Goal: Task Accomplishment & Management: Use online tool/utility

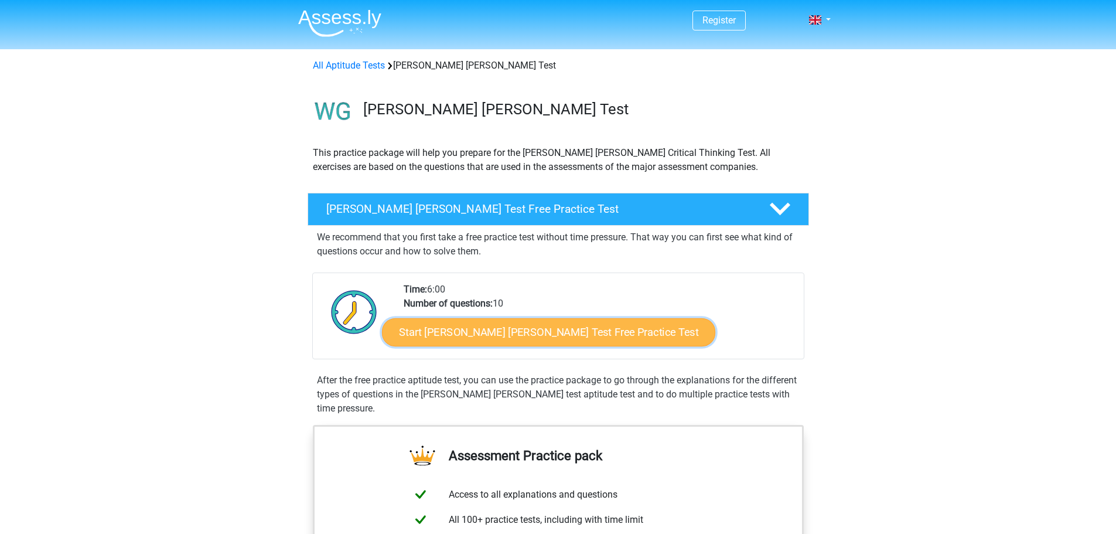
click at [544, 322] on link "Start Watson Glaser Test Free Practice Test" at bounding box center [548, 332] width 333 height 28
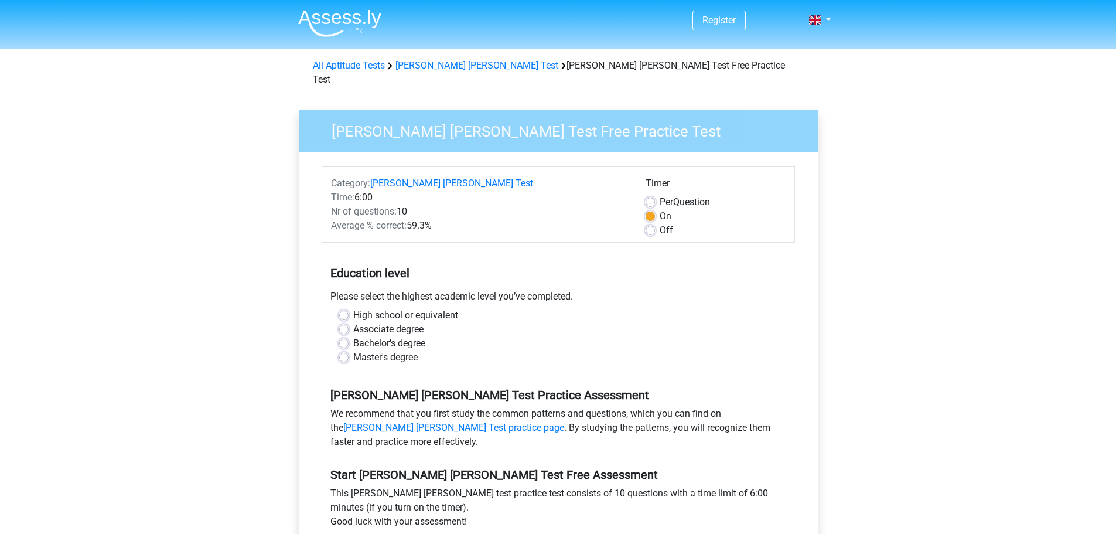
click at [353, 350] on label "Master's degree" at bounding box center [385, 357] width 64 height 14
click at [345, 350] on input "Master's degree" at bounding box center [343, 356] width 9 height 12
radio input "true"
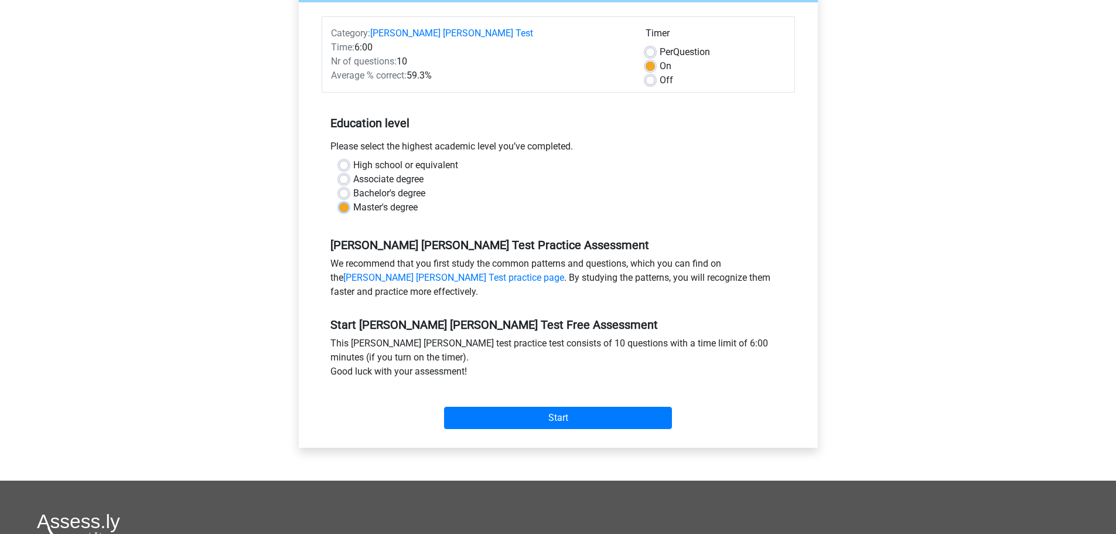
scroll to position [176, 0]
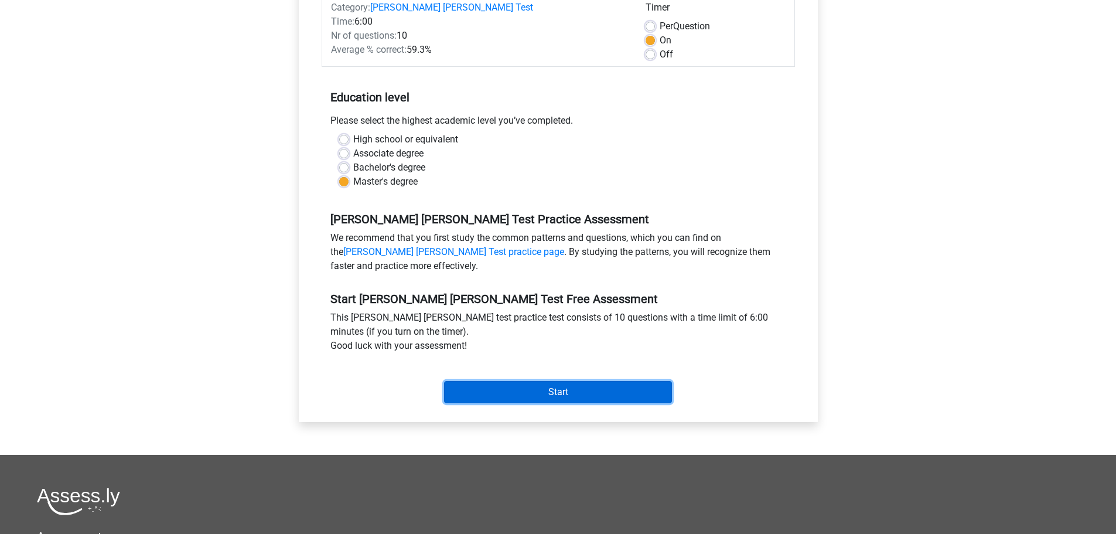
click at [545, 381] on input "Start" at bounding box center [558, 392] width 228 height 22
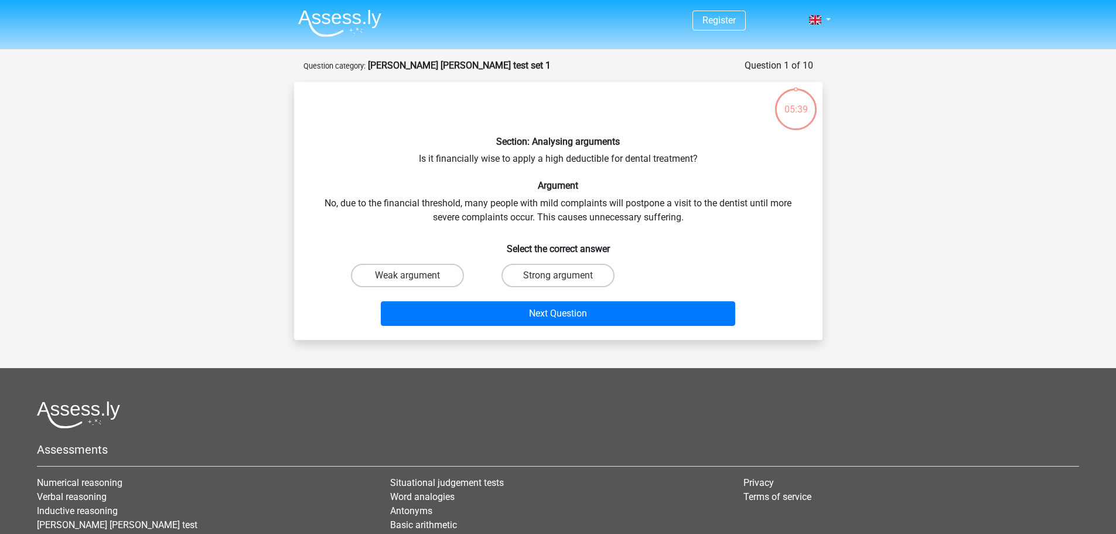
click at [413, 281] on input "Weak argument" at bounding box center [411, 279] width 8 height 8
radio input "true"
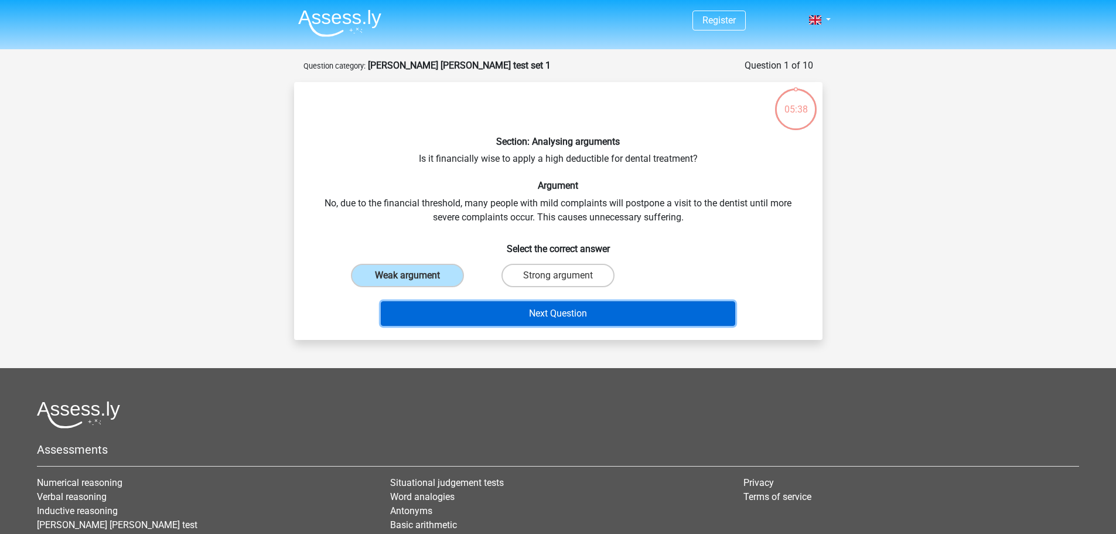
click at [547, 315] on button "Next Question" at bounding box center [558, 313] width 355 height 25
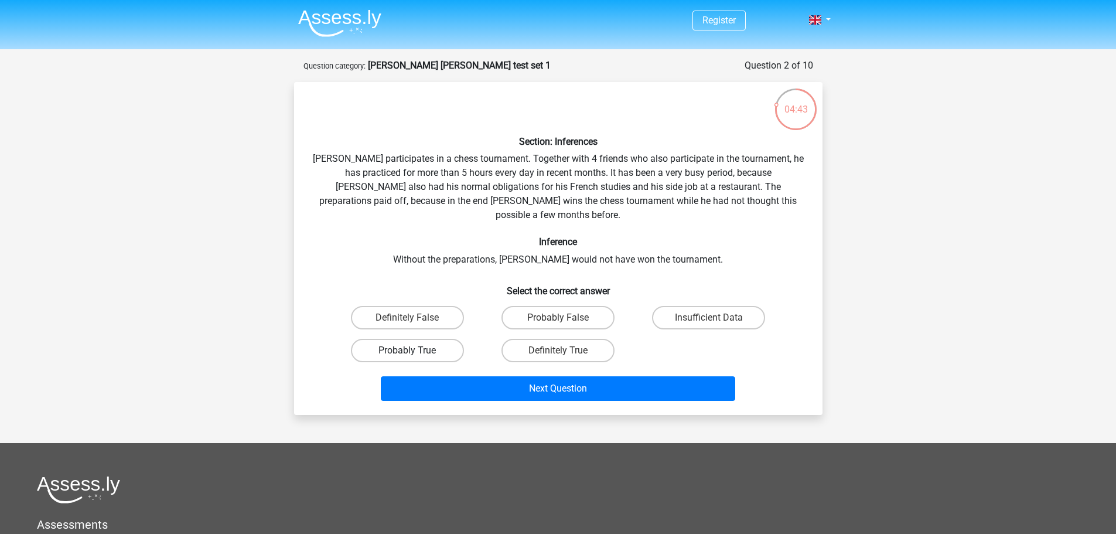
click at [448, 339] on label "Probably True" at bounding box center [407, 350] width 113 height 23
click at [415, 350] on input "Probably True" at bounding box center [411, 354] width 8 height 8
radio input "true"
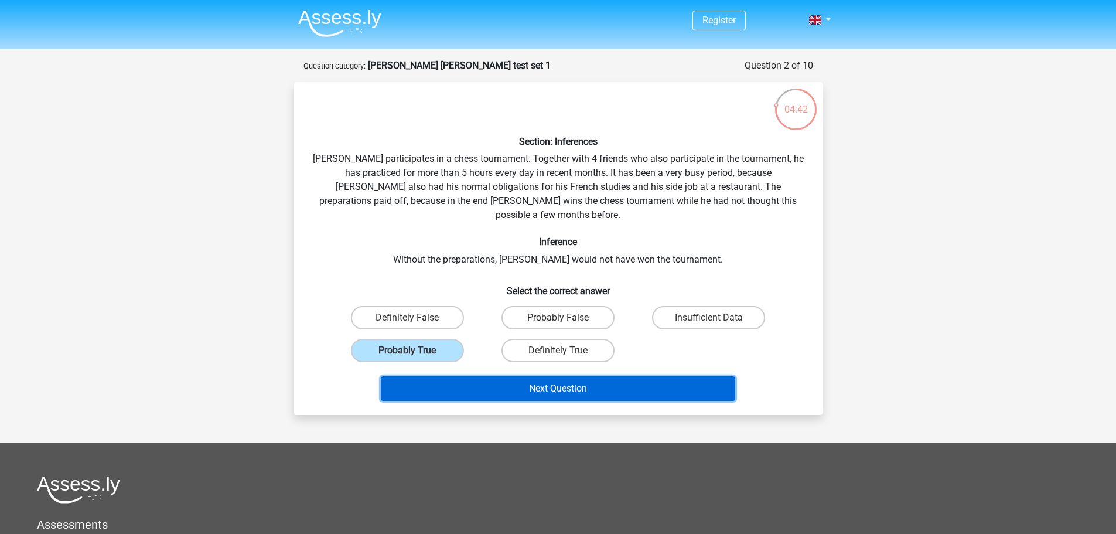
click at [488, 376] on button "Next Question" at bounding box center [558, 388] width 355 height 25
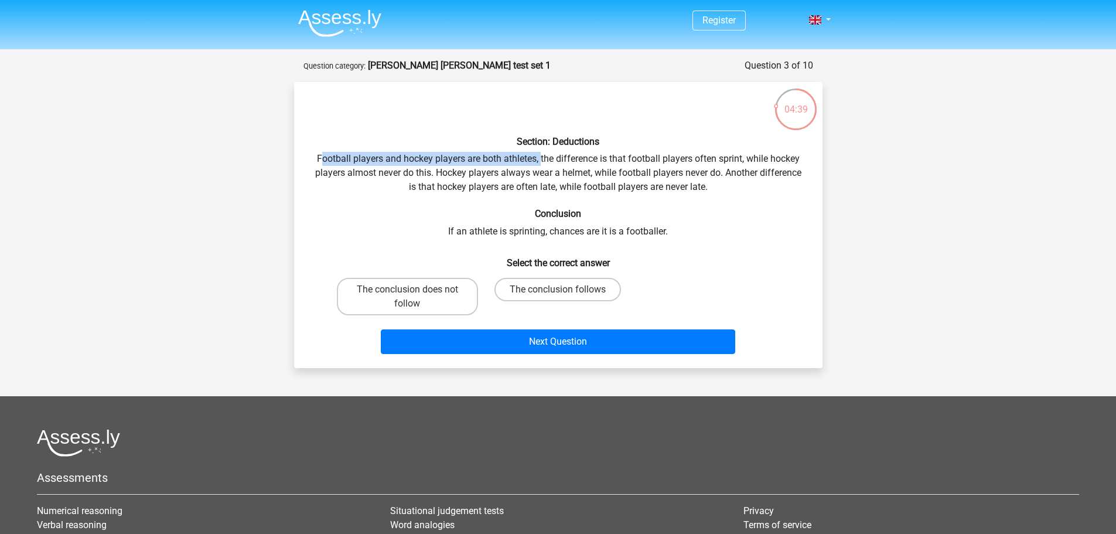
drag, startPoint x: 321, startPoint y: 159, endPoint x: 540, endPoint y: 159, distance: 219.2
click at [540, 159] on div "Section: Deductions Football players and hockey players are both athletes, the …" at bounding box center [558, 224] width 519 height 267
click at [549, 159] on div "Section: Deductions Football players and hockey players are both athletes, the …" at bounding box center [558, 224] width 519 height 267
click at [555, 291] on label "The conclusion follows" at bounding box center [558, 289] width 127 height 23
click at [558, 291] on input "The conclusion follows" at bounding box center [562, 294] width 8 height 8
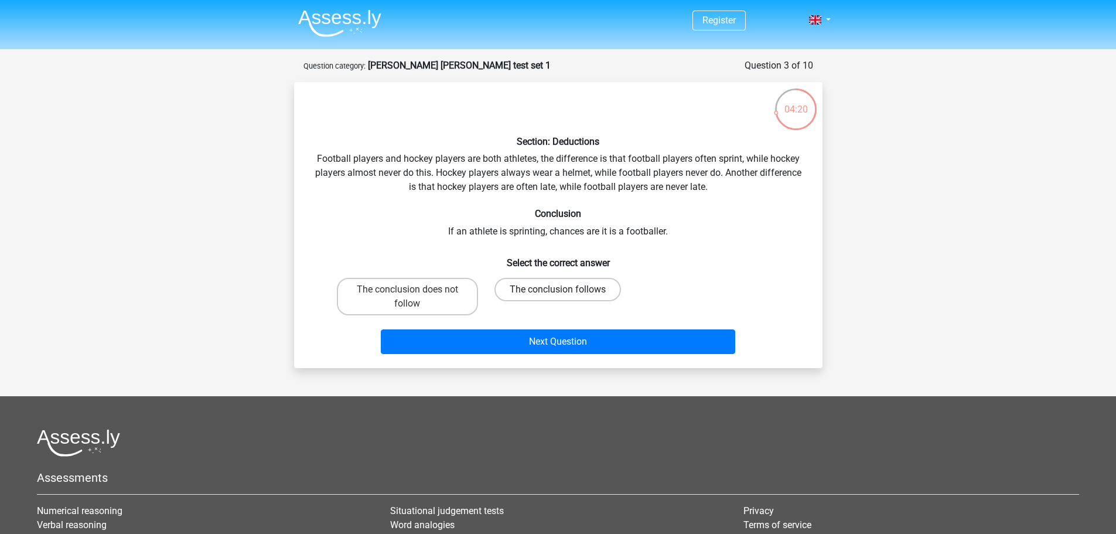
radio input "true"
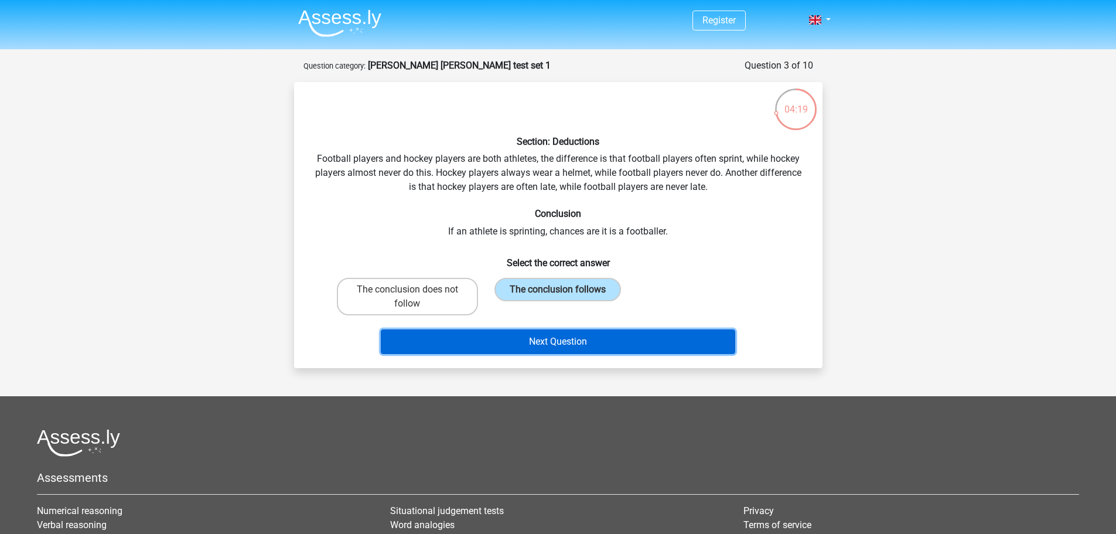
click at [559, 340] on button "Next Question" at bounding box center [558, 341] width 355 height 25
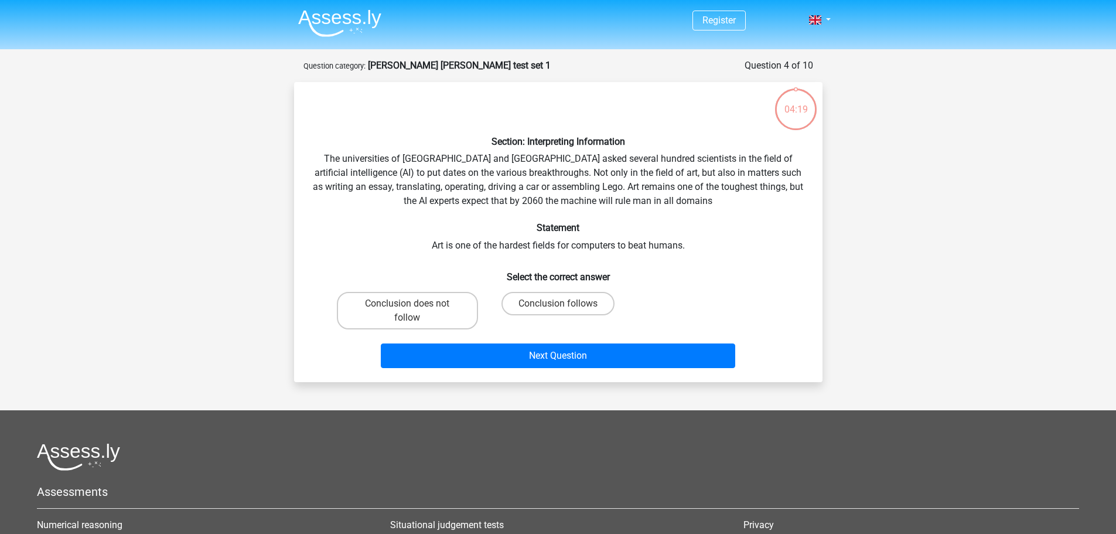
scroll to position [59, 0]
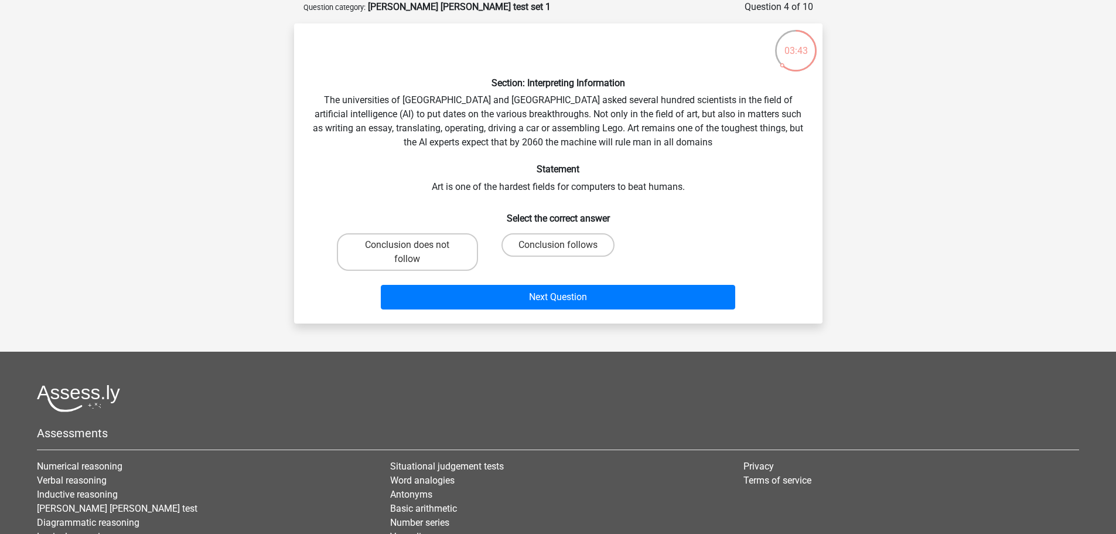
drag, startPoint x: 533, startPoint y: 197, endPoint x: 676, endPoint y: 124, distance: 160.4
click at [676, 124] on div "Section: Interpreting Information The universities of Oxford and Yale asked sev…" at bounding box center [558, 173] width 519 height 281
click at [386, 250] on label "Conclusion does not follow" at bounding box center [407, 252] width 141 height 38
click at [407, 250] on input "Conclusion does not follow" at bounding box center [411, 249] width 8 height 8
radio input "true"
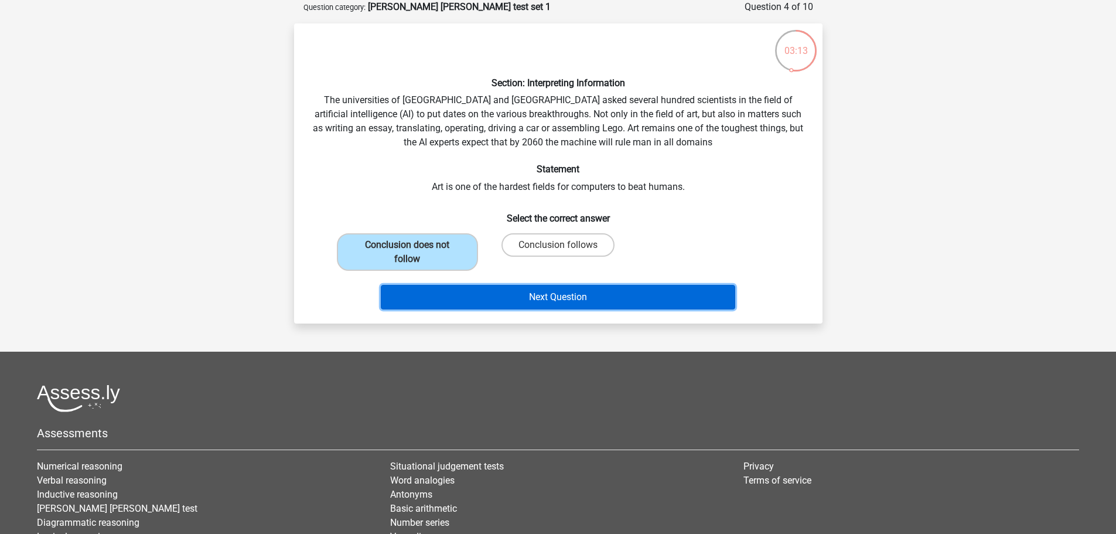
click at [514, 299] on button "Next Question" at bounding box center [558, 297] width 355 height 25
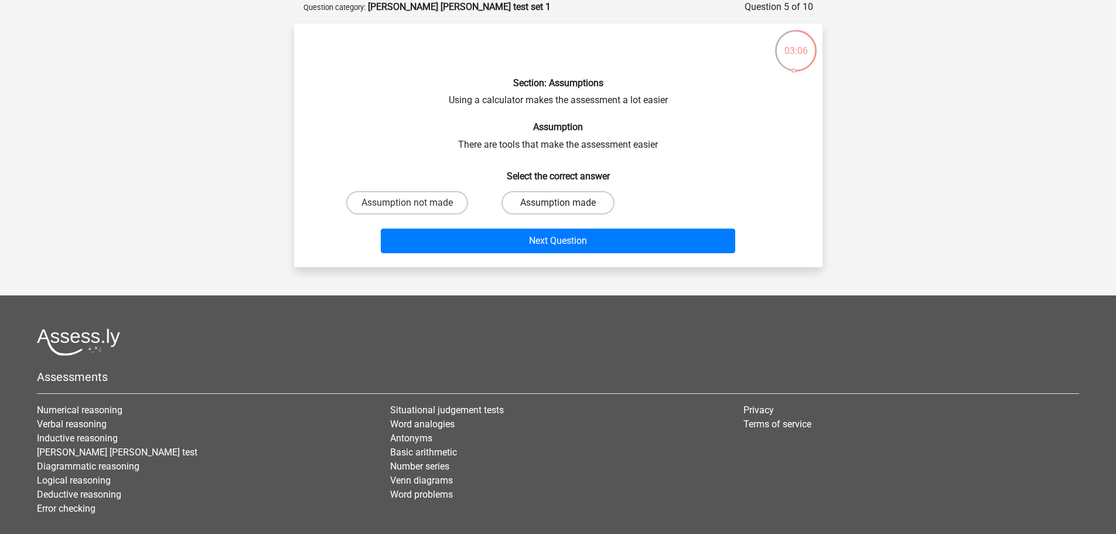
click at [587, 206] on label "Assumption made" at bounding box center [558, 202] width 113 height 23
click at [566, 206] on input "Assumption made" at bounding box center [562, 207] width 8 height 8
radio input "true"
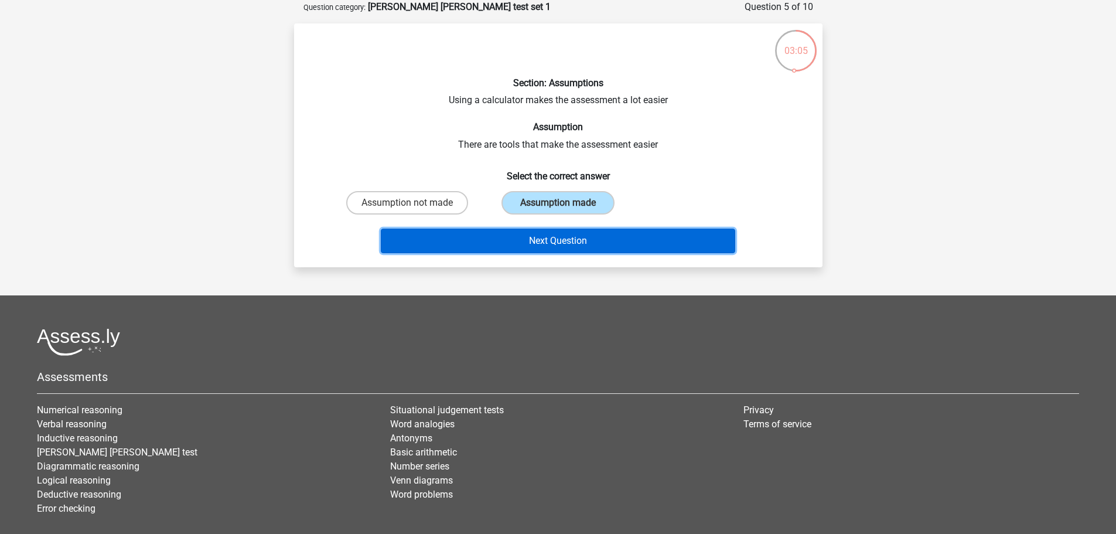
click at [612, 244] on button "Next Question" at bounding box center [558, 241] width 355 height 25
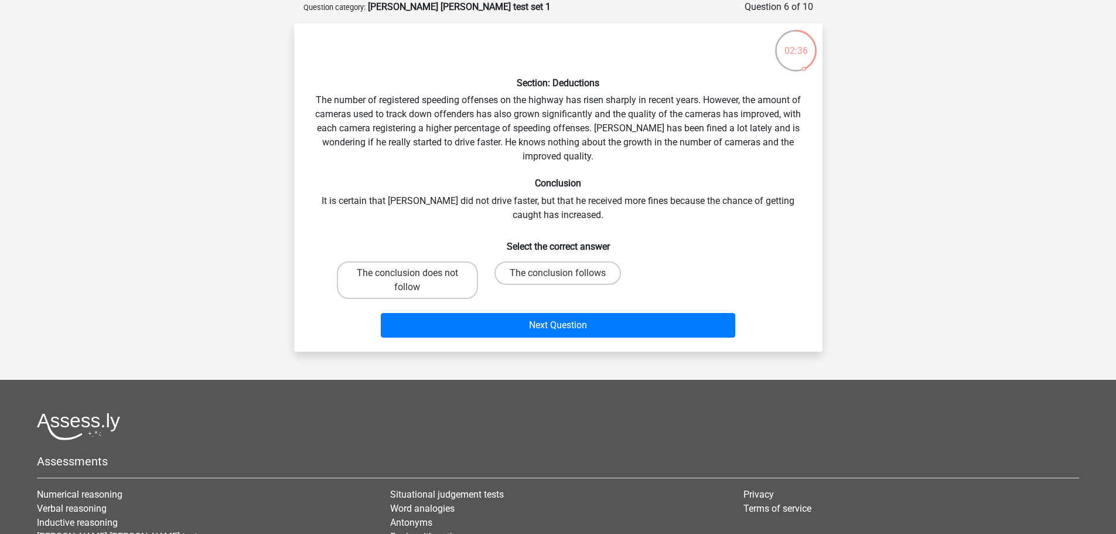
click at [843, 213] on div "Register Nederlands English" at bounding box center [558, 315] width 1116 height 748
click at [400, 271] on label "The conclusion does not follow" at bounding box center [407, 280] width 141 height 38
click at [407, 273] on input "The conclusion does not follow" at bounding box center [411, 277] width 8 height 8
radio input "true"
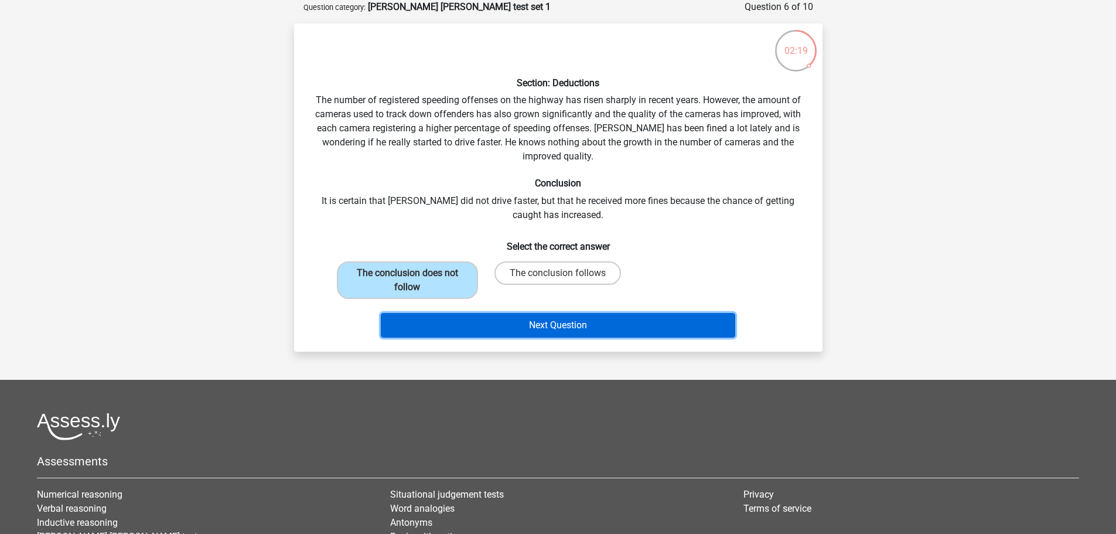
click at [449, 326] on button "Next Question" at bounding box center [558, 325] width 355 height 25
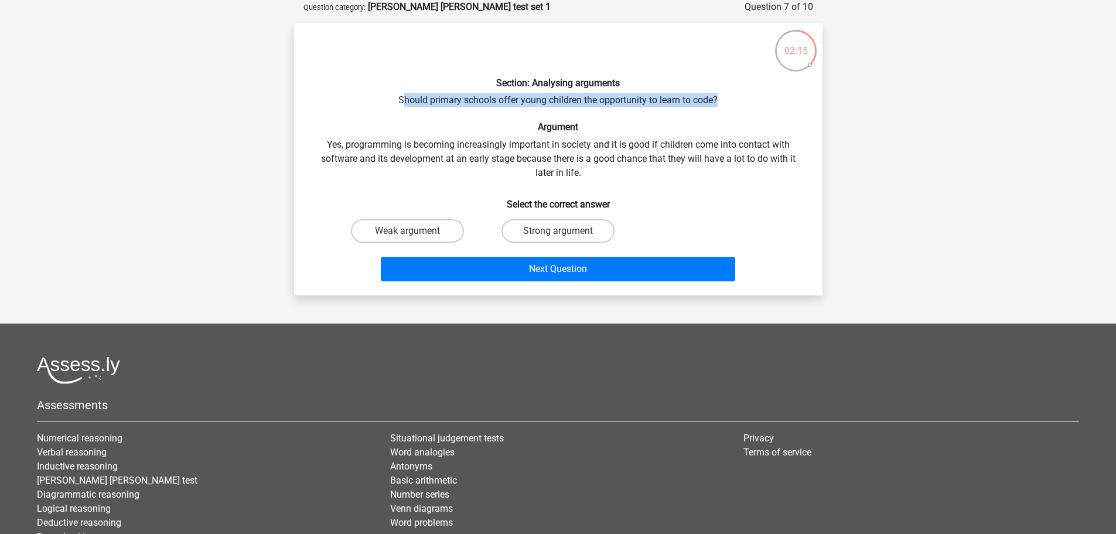
drag, startPoint x: 401, startPoint y: 95, endPoint x: 753, endPoint y: 91, distance: 351.7
click at [753, 91] on div "Section: Analysing arguments Should primary schools offer young children the op…" at bounding box center [558, 159] width 519 height 253
click at [751, 112] on div "Section: Analysing arguments Should primary schools offer young children the op…" at bounding box center [558, 159] width 519 height 253
click at [429, 234] on label "Weak argument" at bounding box center [407, 230] width 113 height 23
click at [415, 234] on input "Weak argument" at bounding box center [411, 235] width 8 height 8
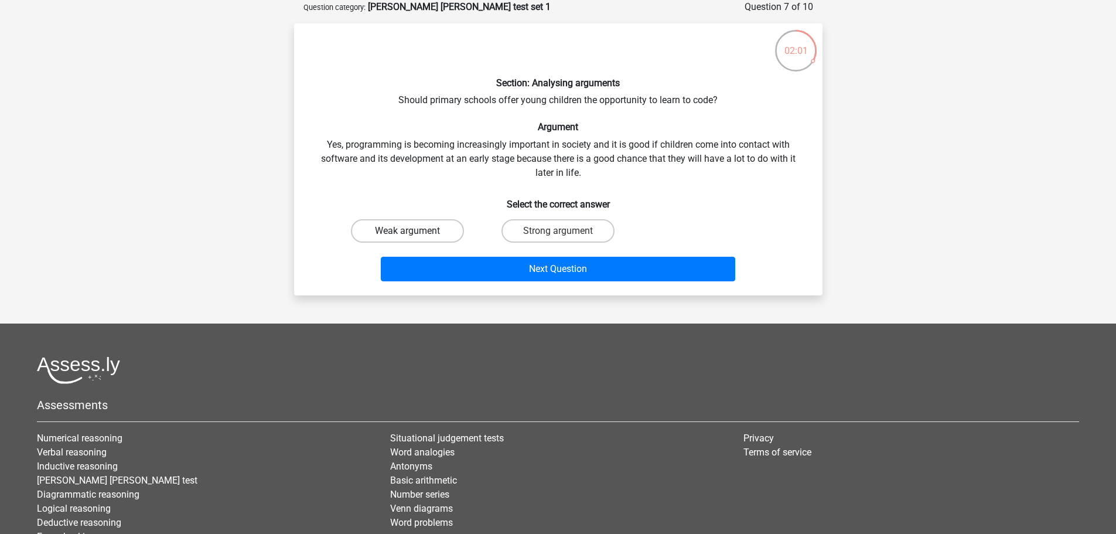
radio input "true"
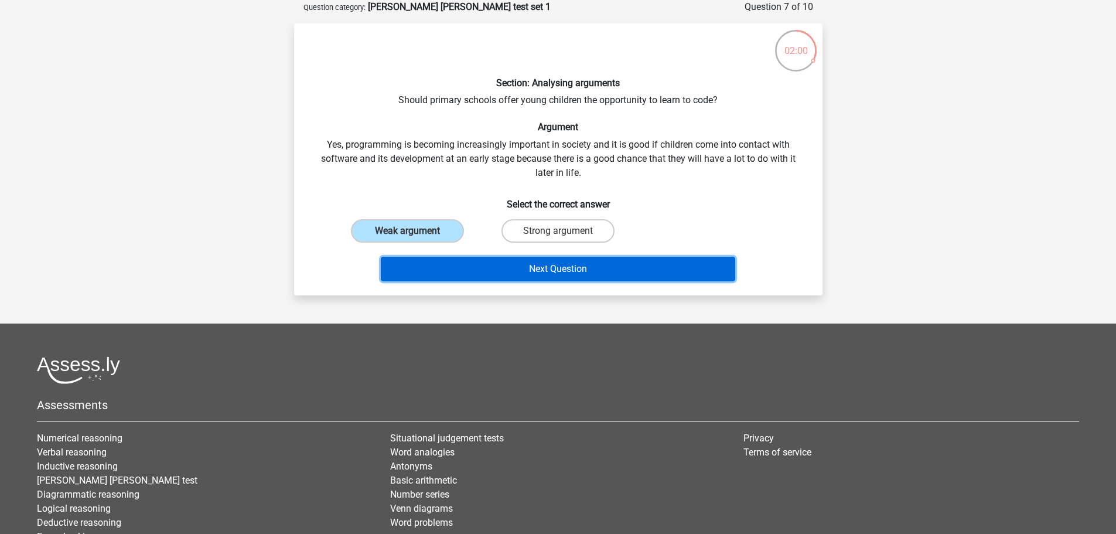
click at [454, 271] on button "Next Question" at bounding box center [558, 269] width 355 height 25
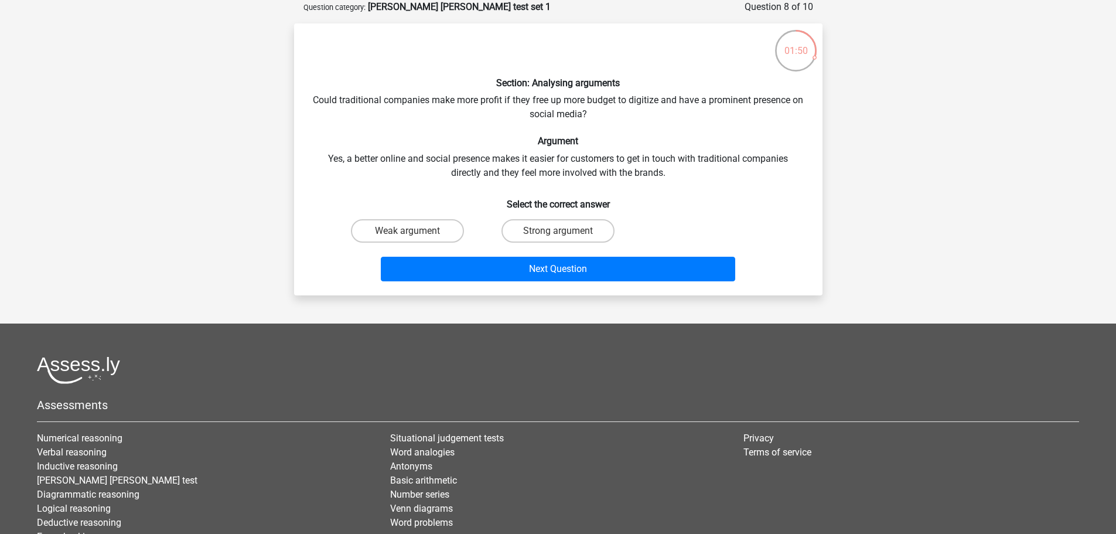
click at [562, 236] on input "Strong argument" at bounding box center [562, 235] width 8 height 8
radio input "true"
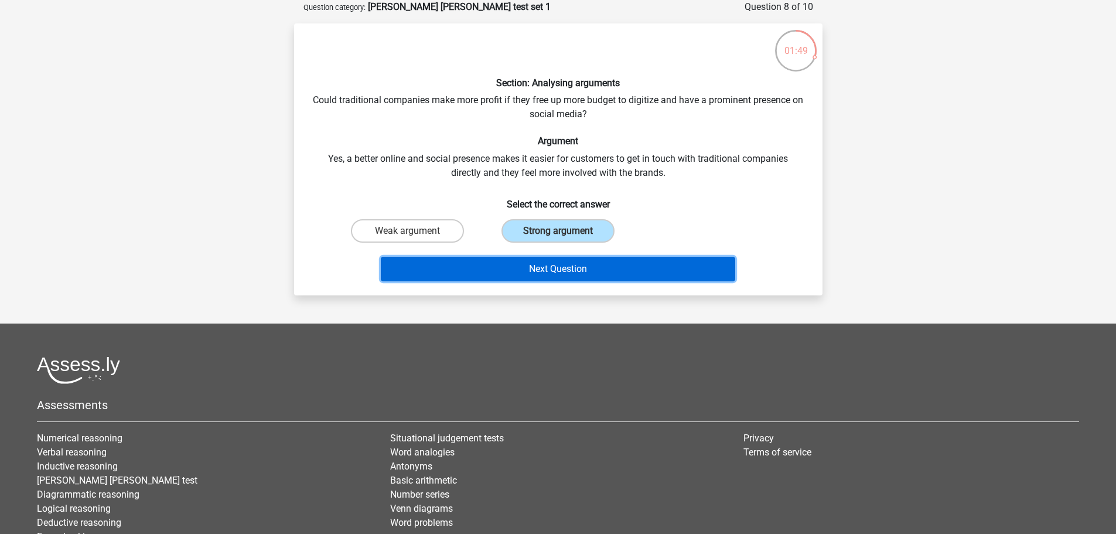
click at [578, 262] on button "Next Question" at bounding box center [558, 269] width 355 height 25
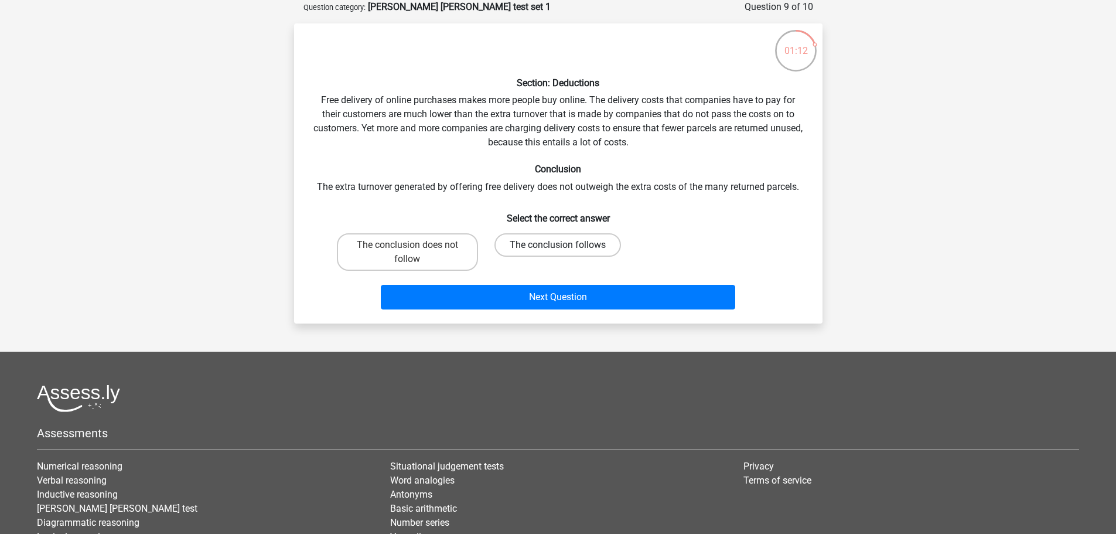
click at [596, 251] on label "The conclusion follows" at bounding box center [558, 244] width 127 height 23
click at [566, 251] on input "The conclusion follows" at bounding box center [562, 249] width 8 height 8
radio input "true"
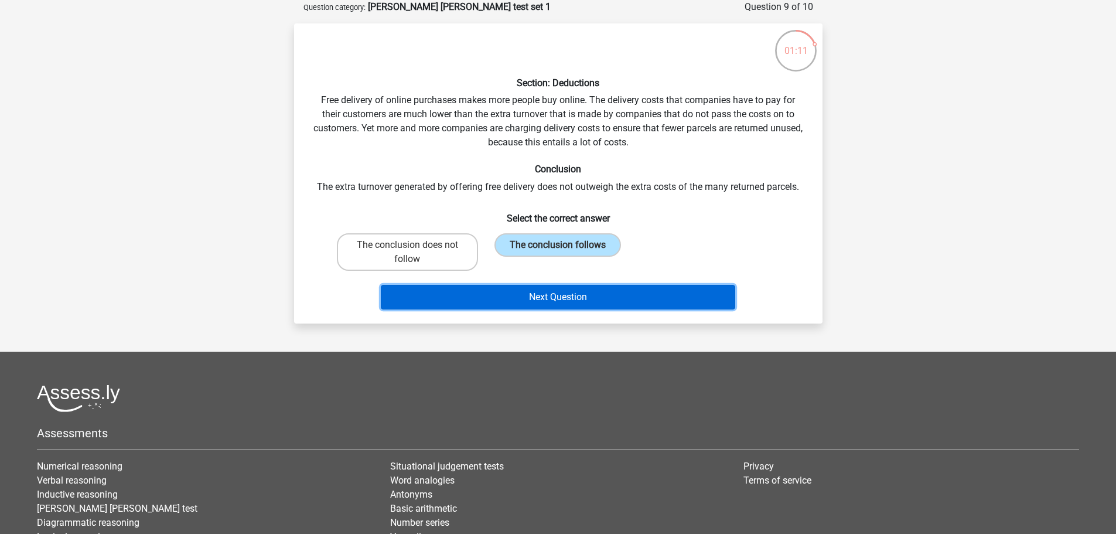
click at [609, 303] on button "Next Question" at bounding box center [558, 297] width 355 height 25
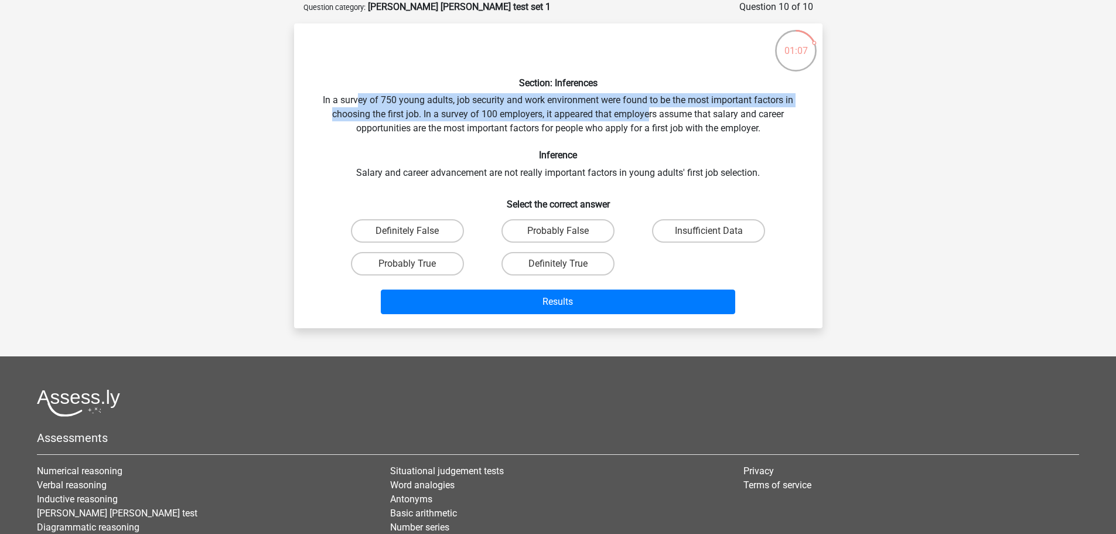
drag, startPoint x: 365, startPoint y: 102, endPoint x: 661, endPoint y: 110, distance: 296.1
click at [658, 110] on div "Section: Inferences In a survey of 750 young adults, job security and work envi…" at bounding box center [558, 176] width 519 height 286
drag, startPoint x: 679, startPoint y: 106, endPoint x: 707, endPoint y: 94, distance: 30.2
click at [709, 94] on div "Section: Inferences In a survey of 750 young adults, job security and work envi…" at bounding box center [558, 176] width 519 height 286
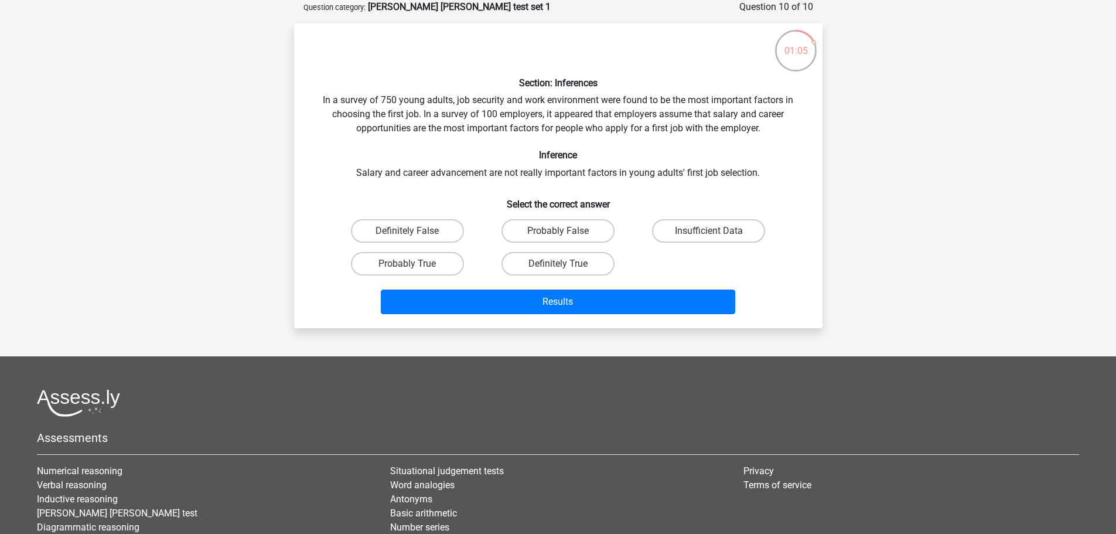
click at [784, 108] on div "Section: Inferences In a survey of 750 young adults, job security and work envi…" at bounding box center [558, 176] width 519 height 286
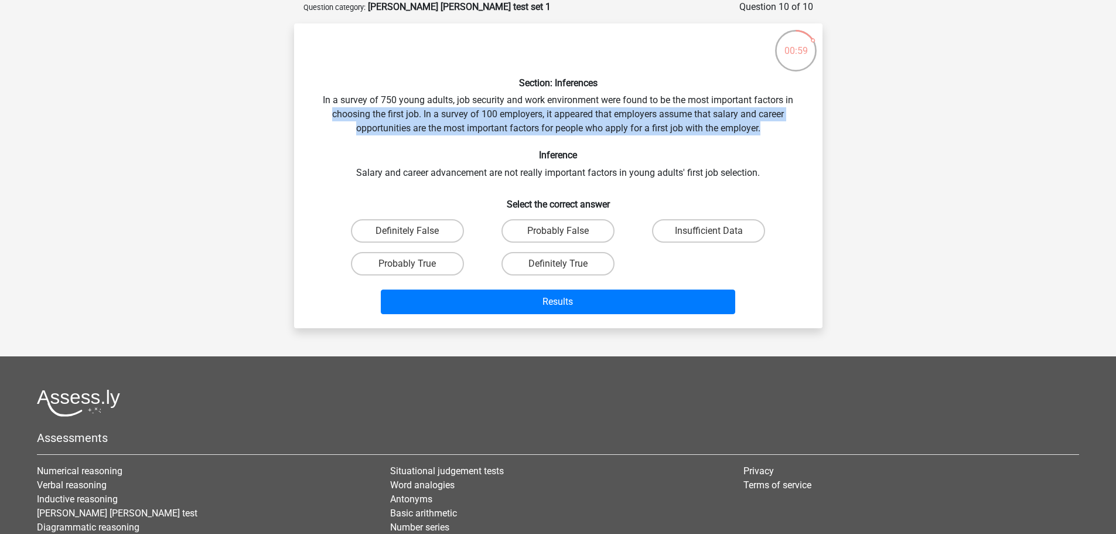
drag, startPoint x: 333, startPoint y: 111, endPoint x: 793, endPoint y: 123, distance: 460.2
click at [793, 123] on div "Section: Inferences In a survey of 750 young adults, job security and work envi…" at bounding box center [558, 176] width 519 height 286
click at [784, 128] on div "Section: Inferences In a survey of 750 young adults, job security and work envi…" at bounding box center [558, 176] width 519 height 286
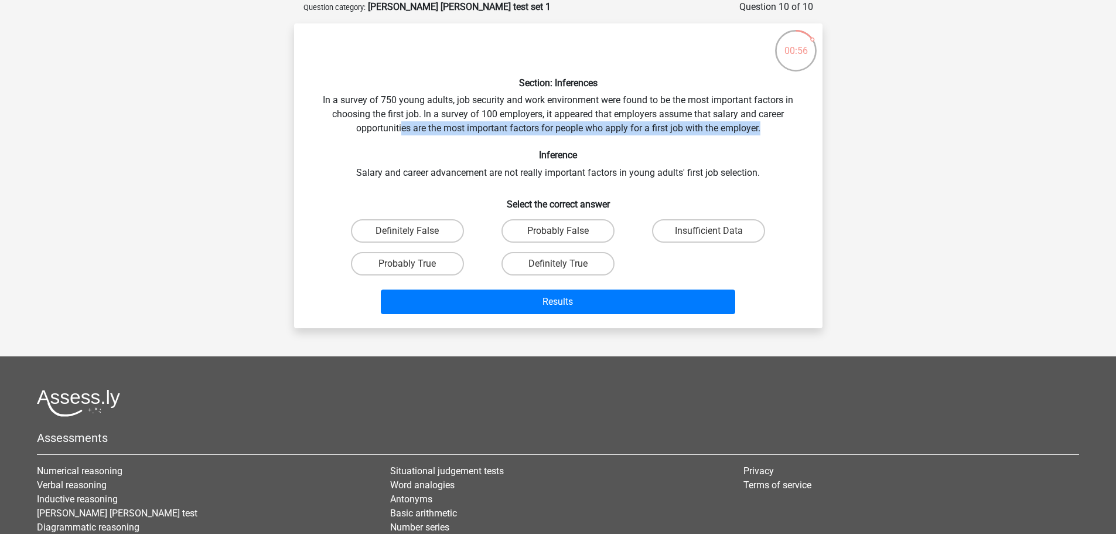
drag, startPoint x: 402, startPoint y: 127, endPoint x: 779, endPoint y: 128, distance: 376.8
click at [779, 128] on div "Section: Inferences In a survey of 750 young adults, job security and work envi…" at bounding box center [558, 176] width 519 height 286
click at [789, 130] on div "Section: Inferences In a survey of 750 young adults, job security and work envi…" at bounding box center [558, 176] width 519 height 286
click at [573, 146] on div "Section: Inferences In a survey of 750 young adults, job security and work envi…" at bounding box center [558, 176] width 519 height 286
drag, startPoint x: 549, startPoint y: 127, endPoint x: 785, endPoint y: 142, distance: 237.2
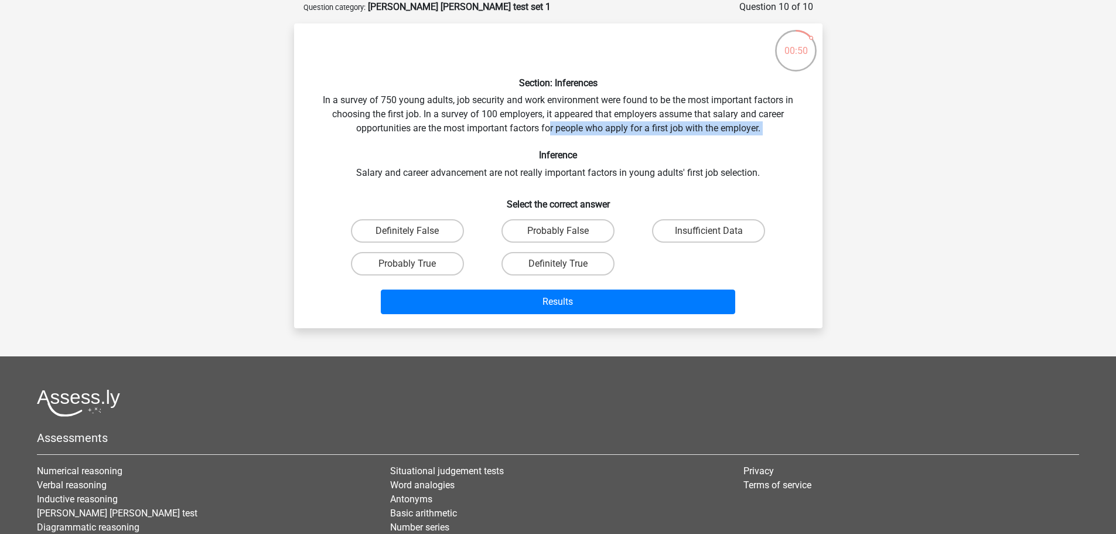
click at [785, 142] on div "Section: Inferences In a survey of 750 young adults, job security and work envi…" at bounding box center [558, 176] width 519 height 286
click at [770, 145] on div "Section: Inferences In a survey of 750 young adults, job security and work envi…" at bounding box center [558, 176] width 519 height 286
click at [693, 228] on label "Insufficient Data" at bounding box center [708, 230] width 113 height 23
click at [709, 231] on input "Insufficient Data" at bounding box center [713, 235] width 8 height 8
radio input "true"
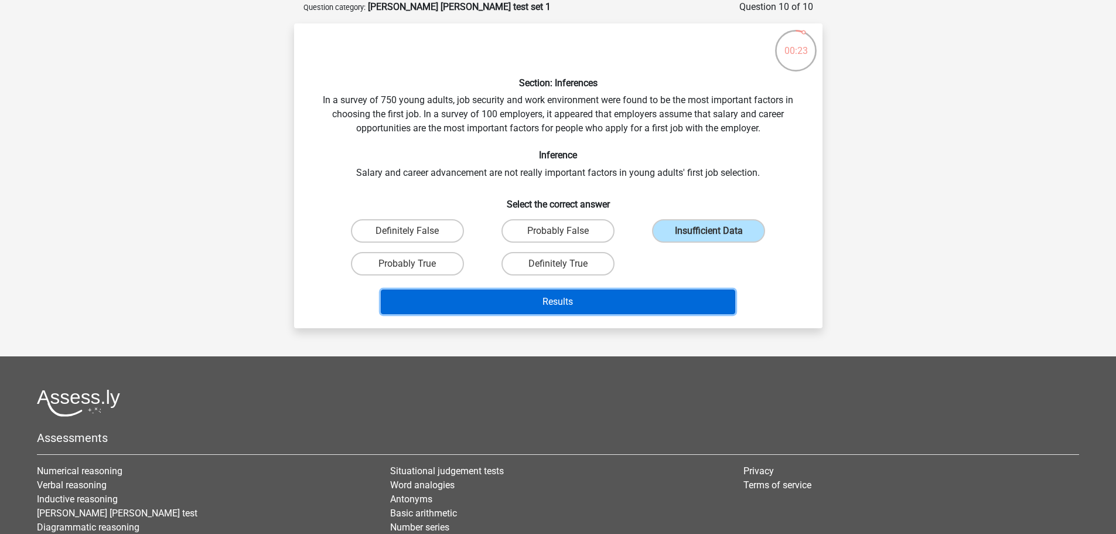
click at [664, 301] on button "Results" at bounding box center [558, 302] width 355 height 25
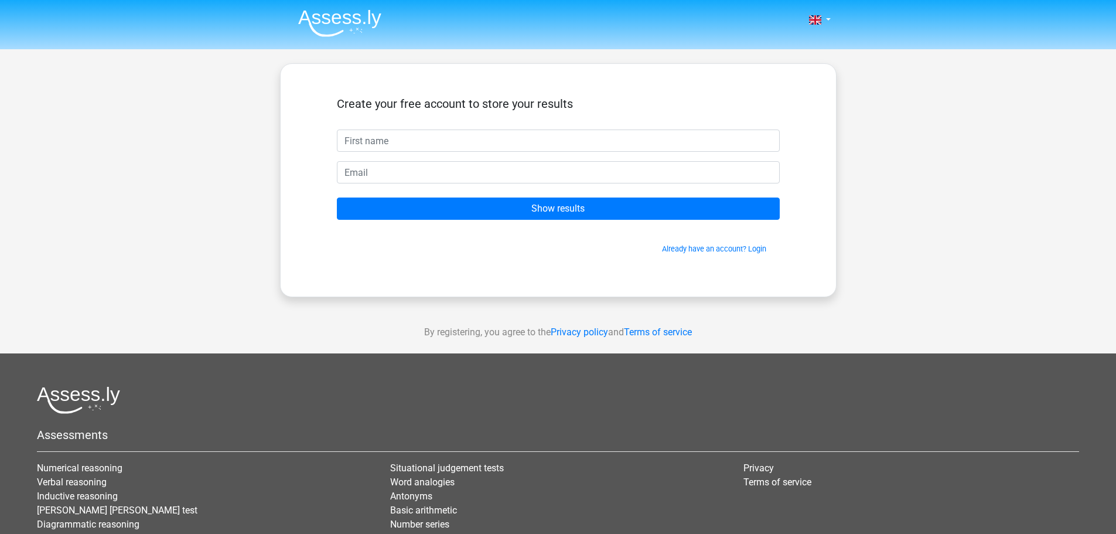
click at [457, 144] on input "text" at bounding box center [558, 141] width 443 height 22
type input "Jordon"
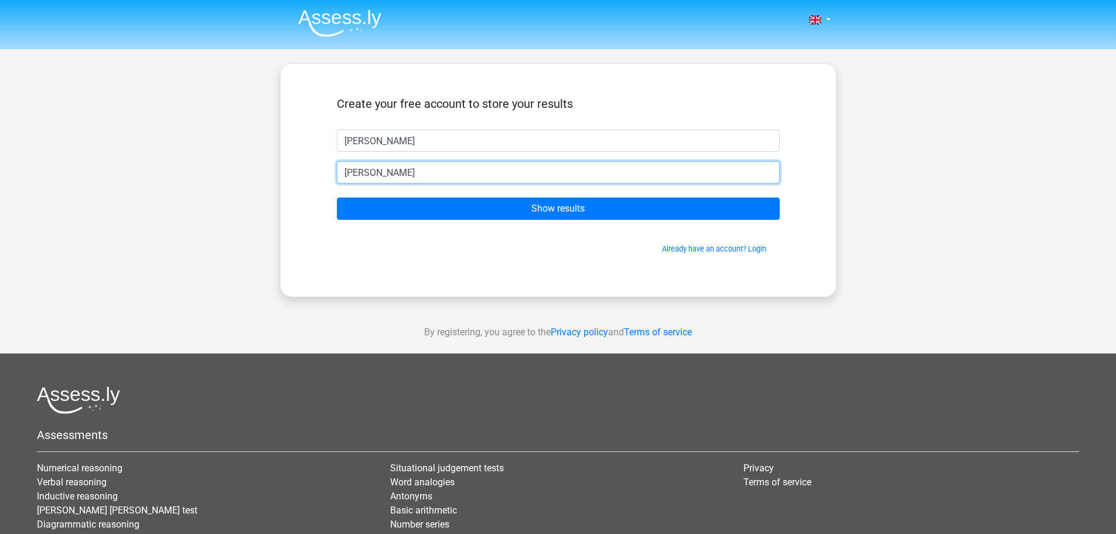
type input "jordonleegoodman@yahoo.com"
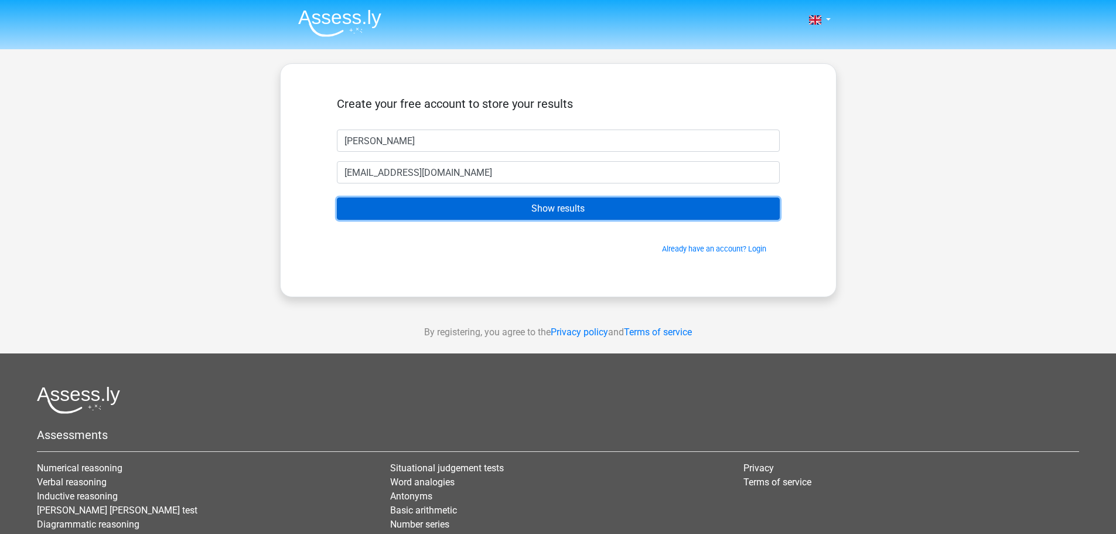
click at [458, 210] on input "Show results" at bounding box center [558, 208] width 443 height 22
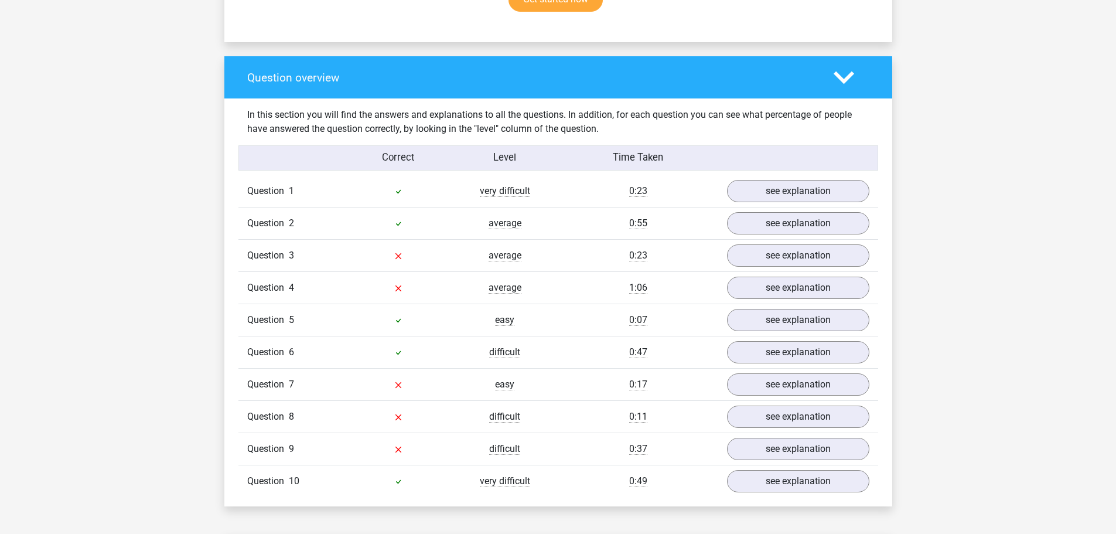
scroll to position [879, 0]
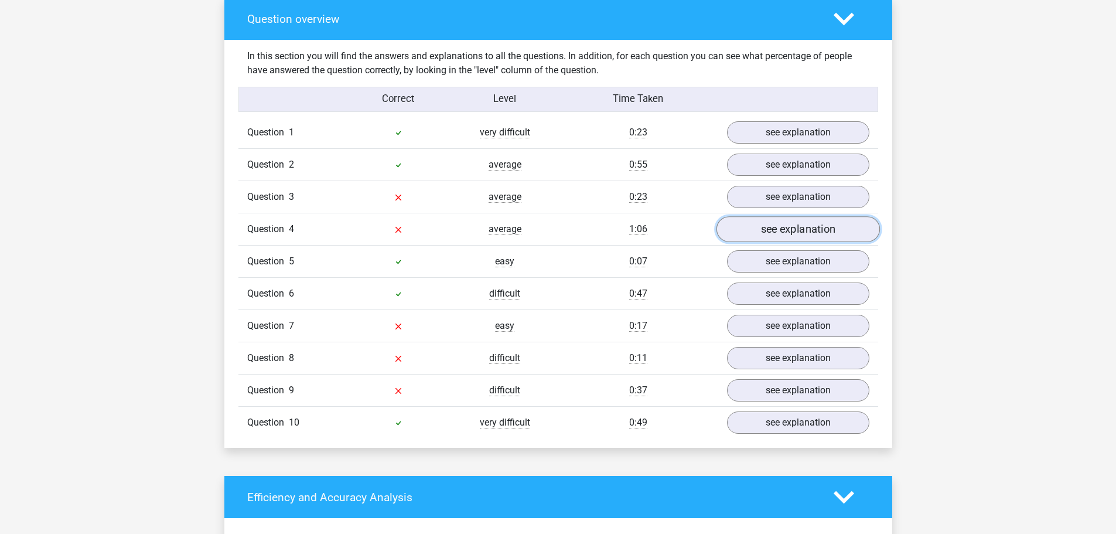
click at [750, 221] on link "see explanation" at bounding box center [798, 230] width 164 height 26
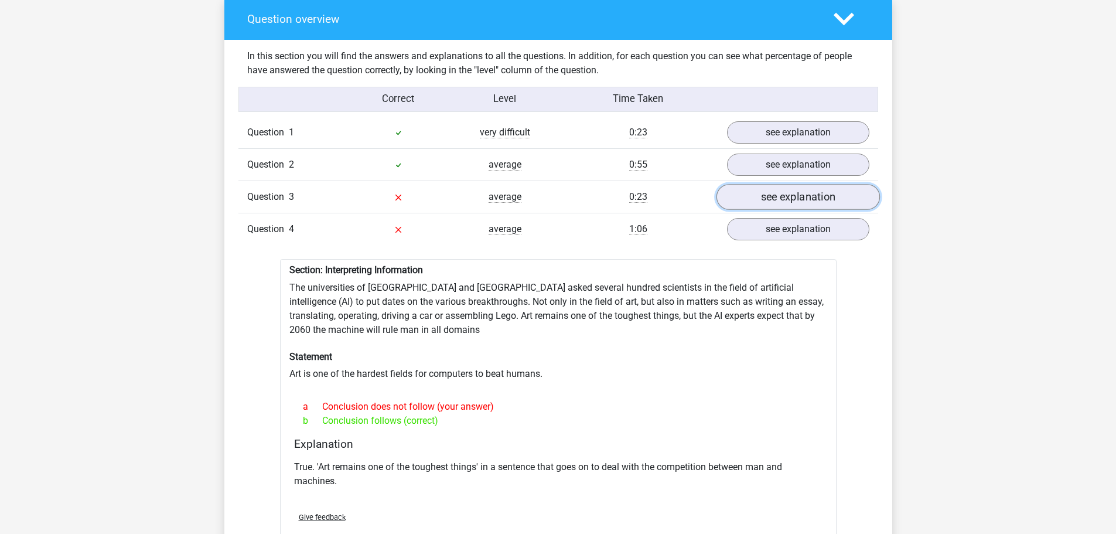
click at [763, 185] on link "see explanation" at bounding box center [798, 198] width 164 height 26
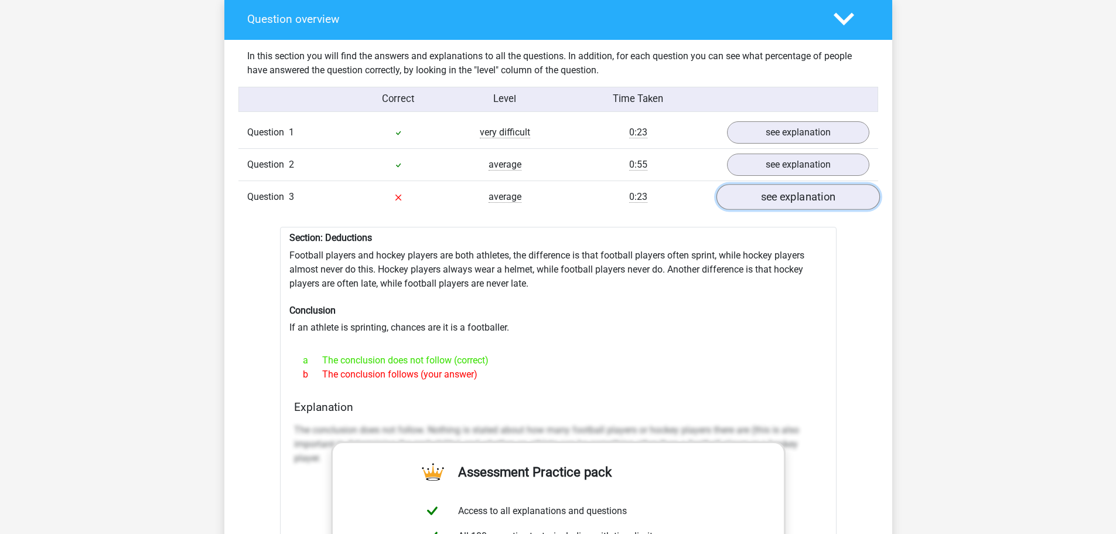
click at [771, 192] on link "see explanation" at bounding box center [798, 198] width 164 height 26
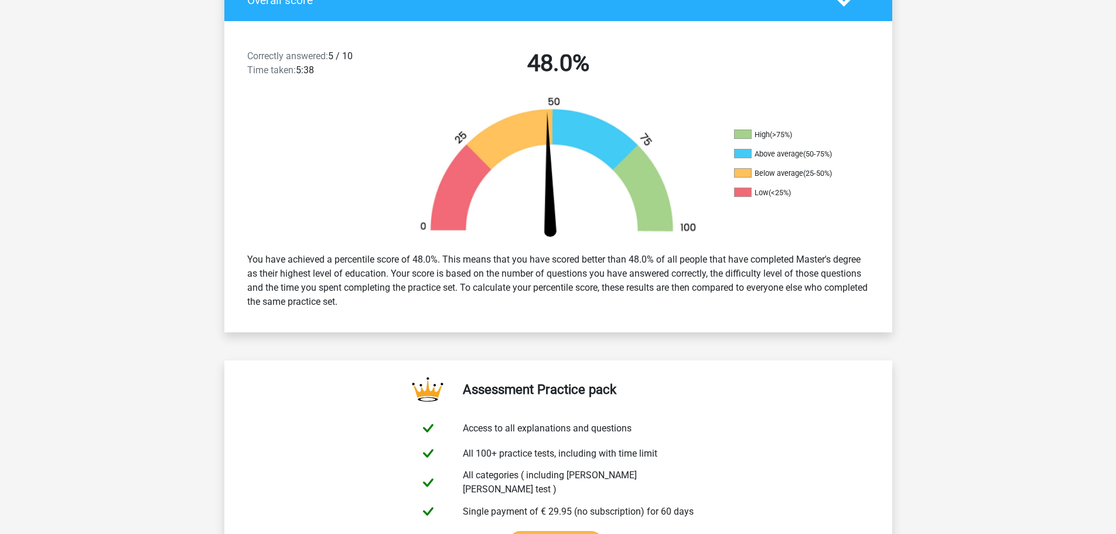
scroll to position [176, 0]
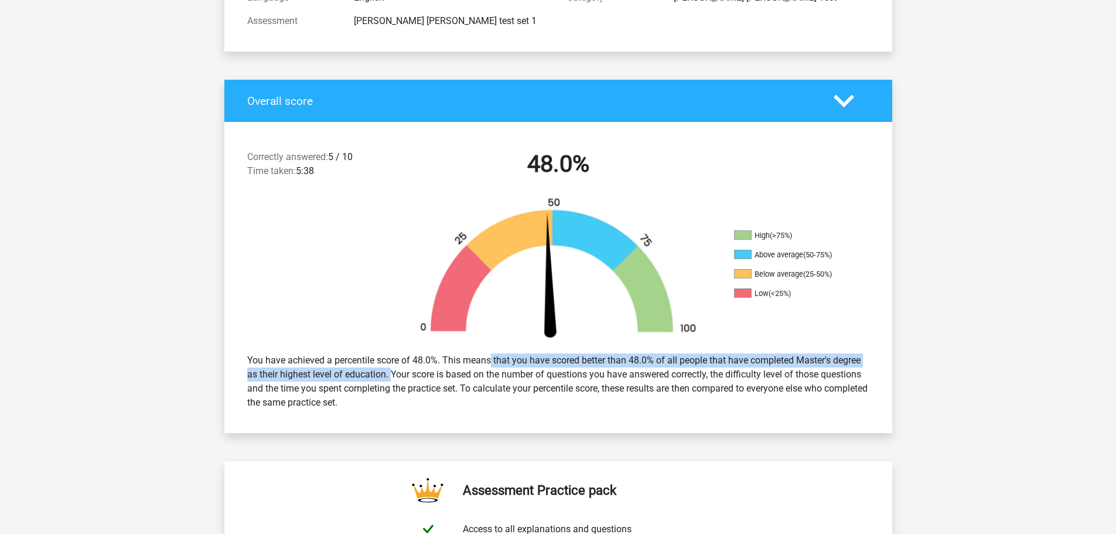
drag, startPoint x: 481, startPoint y: 359, endPoint x: 440, endPoint y: 372, distance: 42.8
click at [390, 375] on div "You have achieved a percentile score of 48.0%. This means that you have scored …" at bounding box center [559, 382] width 640 height 66
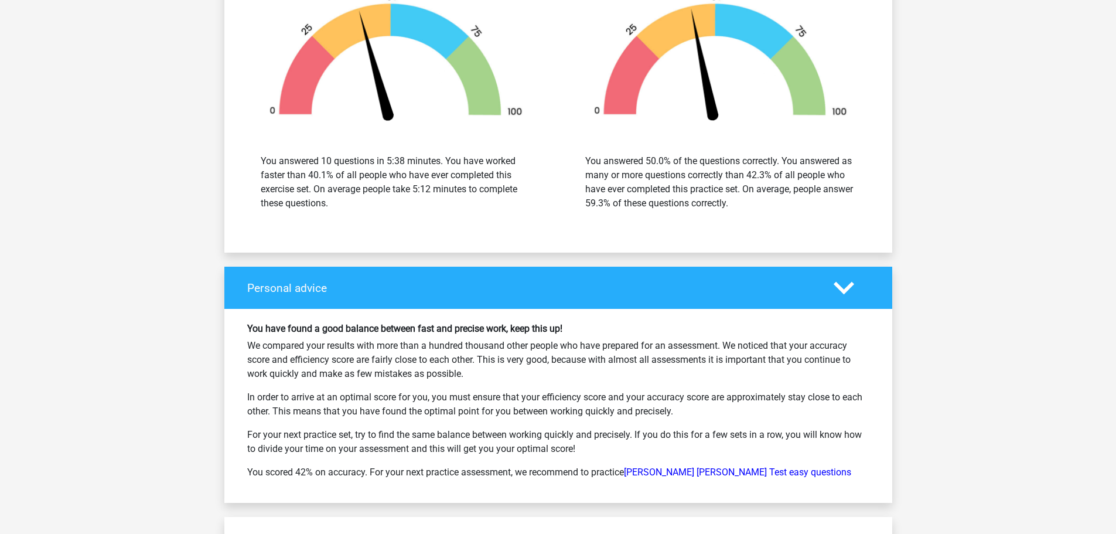
scroll to position [1700, 0]
